Goal: Task Accomplishment & Management: Manage account settings

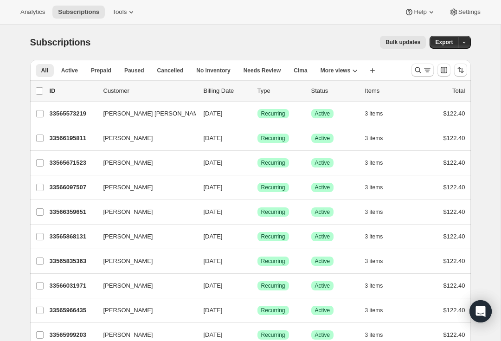
click at [420, 64] on button "Search and filter results" at bounding box center [422, 70] width 22 height 13
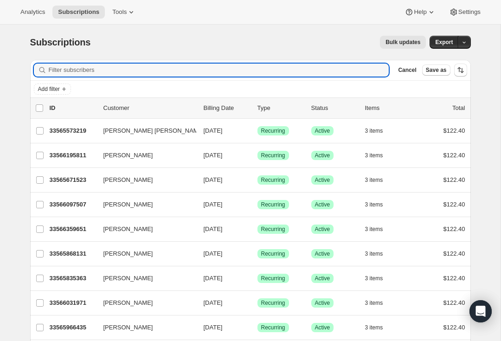
click at [429, 72] on span "Save as" at bounding box center [436, 69] width 21 height 7
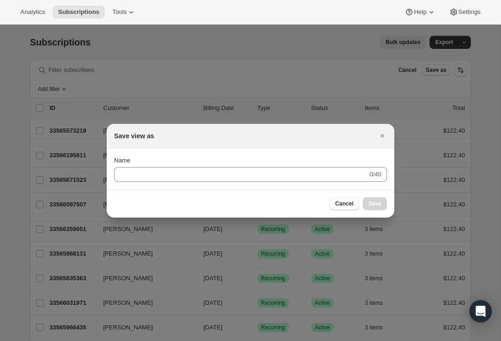
click at [378, 138] on icon "Close" at bounding box center [382, 135] width 9 height 9
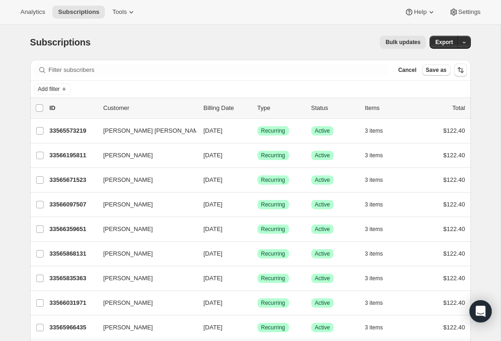
scroll to position [1, 0]
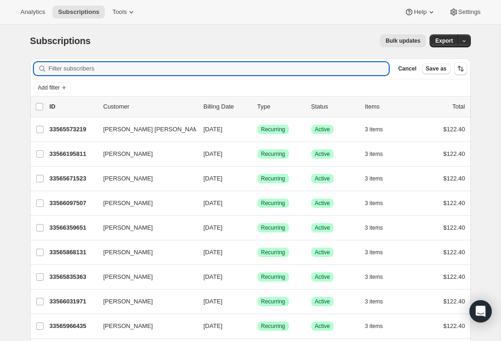
click at [214, 68] on input "Filter subscribers" at bounding box center [219, 68] width 340 height 13
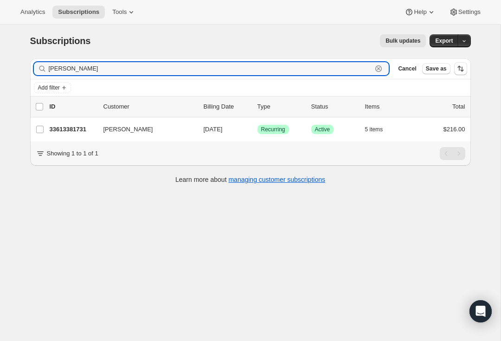
type input "[PERSON_NAME]"
click at [90, 128] on p "33613381731" at bounding box center [73, 129] width 46 height 9
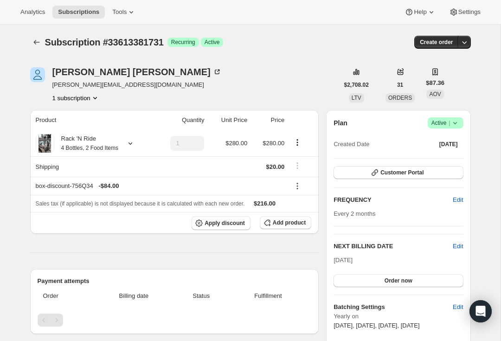
click at [403, 84] on span "31" at bounding box center [400, 84] width 6 height 7
click at [188, 259] on div "Product Quantity Unit Price Price Rack 'N Ride 4 Bottles, 2 Food Items 1 $280.0…" at bounding box center [174, 322] width 289 height 425
click at [41, 73] on img "Sarah Ferguson" at bounding box center [37, 74] width 15 height 15
click at [30, 41] on button "Subscriptions" at bounding box center [36, 42] width 13 height 13
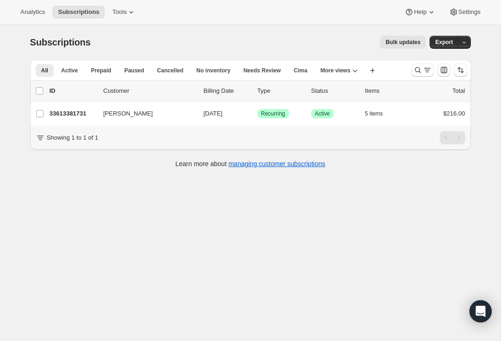
click at [31, 13] on span "Analytics" at bounding box center [32, 11] width 25 height 7
